Goal: Use online tool/utility: Utilize a website feature to perform a specific function

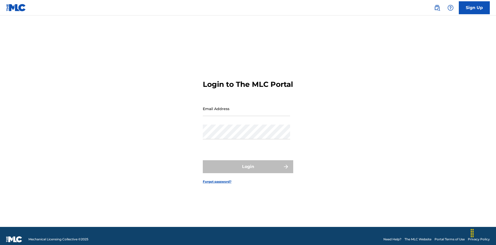
scroll to position [7, 0]
click at [246, 106] on input "Email Address" at bounding box center [246, 108] width 87 height 15
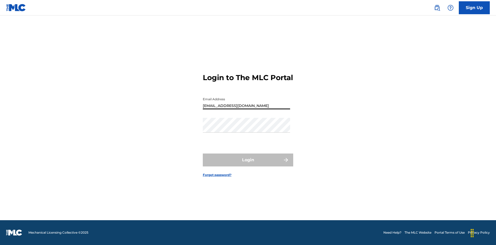
type input "[EMAIL_ADDRESS][DOMAIN_NAME]"
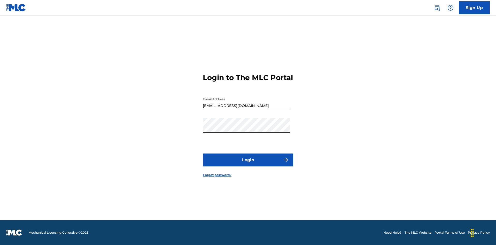
click at [248, 164] on button "Login" at bounding box center [248, 159] width 90 height 13
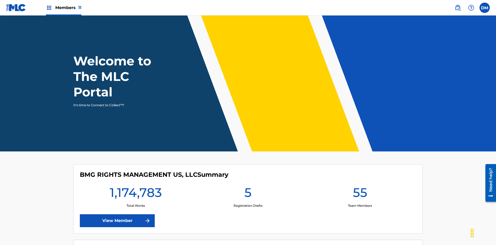
click at [64, 7] on span "Members 11" at bounding box center [68, 8] width 26 height 6
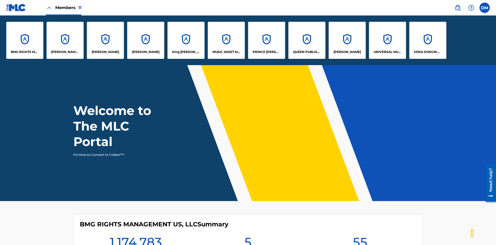
click at [186, 52] on p "King [PERSON_NAME]" at bounding box center [186, 52] width 28 height 5
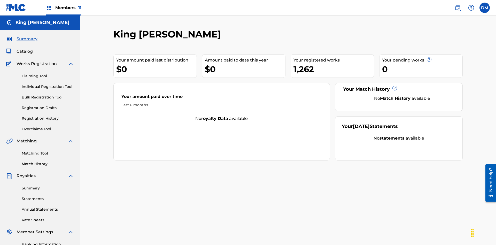
click at [48, 126] on link "Overclaims Tool" at bounding box center [48, 128] width 52 height 5
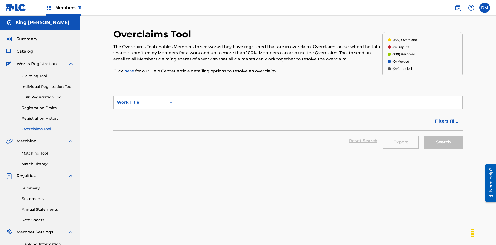
scroll to position [66, 0]
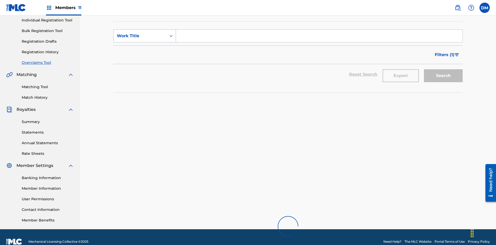
click at [140, 36] on div "Work Title" at bounding box center [140, 36] width 46 height 6
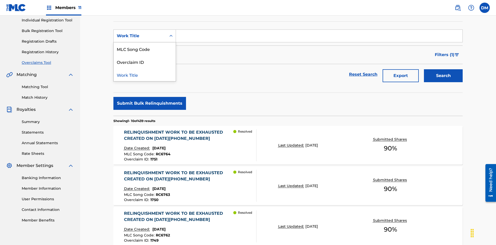
click at [145, 62] on div "Overclaim ID" at bounding box center [145, 61] width 62 height 13
click at [319, 37] on input "Search Form" at bounding box center [319, 36] width 286 height 12
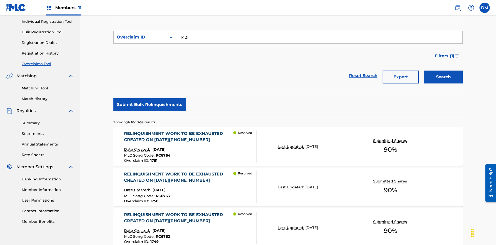
type input "1421"
click at [443, 71] on button "Search" at bounding box center [443, 77] width 39 height 13
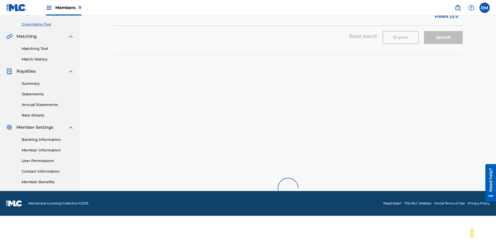
scroll to position [75, 0]
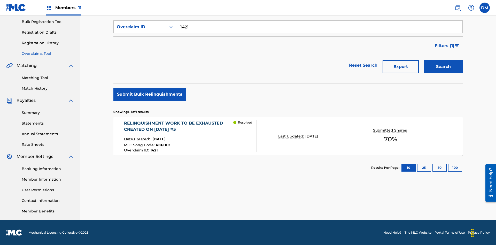
click at [288, 136] on p "Last Updated:" at bounding box center [291, 136] width 27 height 5
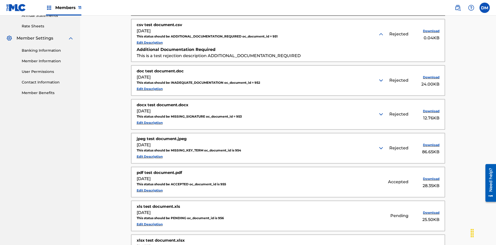
click at [382, 77] on img at bounding box center [381, 80] width 6 height 6
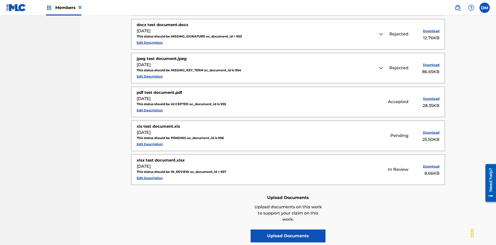
click at [382, 34] on img at bounding box center [381, 34] width 6 height 6
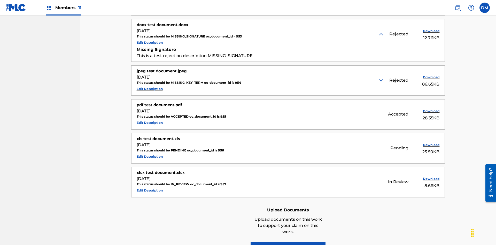
click at [382, 77] on img at bounding box center [381, 80] width 6 height 6
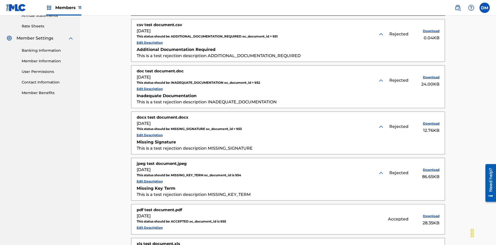
scroll to position [185, 0]
